Goal: Transaction & Acquisition: Purchase product/service

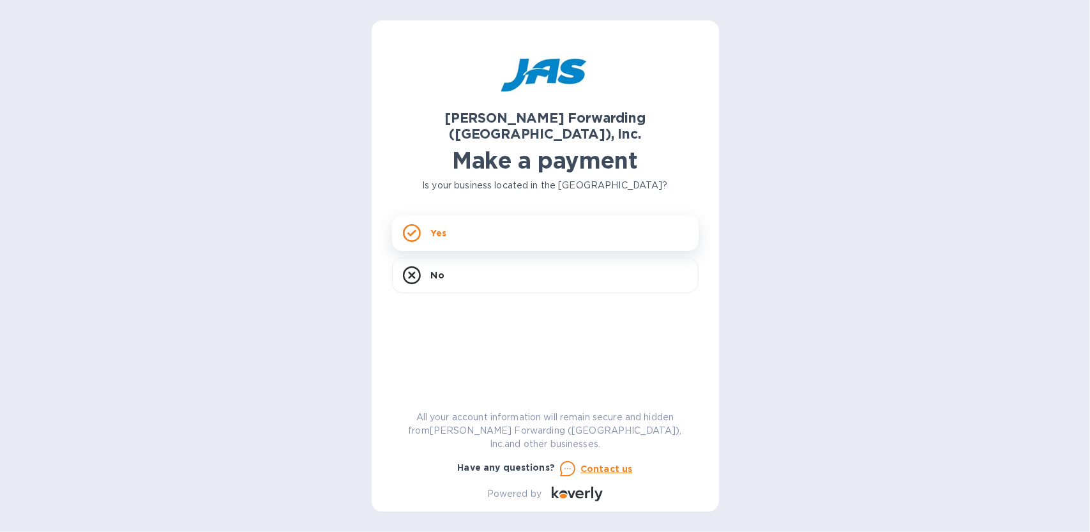
click at [478, 217] on div "Yes" at bounding box center [545, 233] width 307 height 36
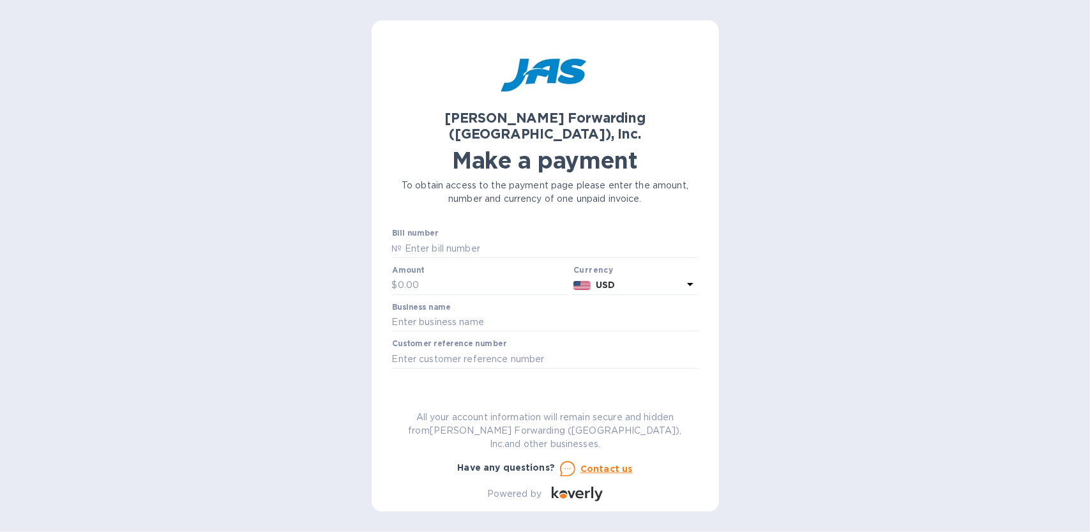
click at [530, 384] on div "Go to payment page" at bounding box center [546, 399] width 312 height 31
click at [544, 386] on div "Go to payment page" at bounding box center [546, 399] width 312 height 31
click at [448, 239] on input "text" at bounding box center [550, 248] width 296 height 19
type input "DEN503335331"
type input "10,435"
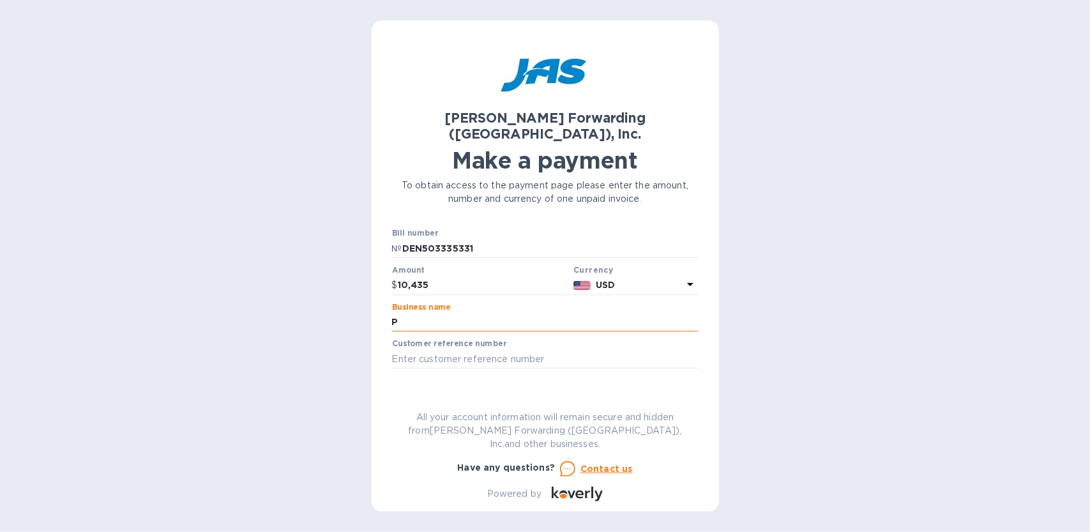
type input "Proform Technologies, Inc."
click at [533, 392] on span "Go to payment page" at bounding box center [545, 399] width 286 height 15
